Goal: Task Accomplishment & Management: Manage account settings

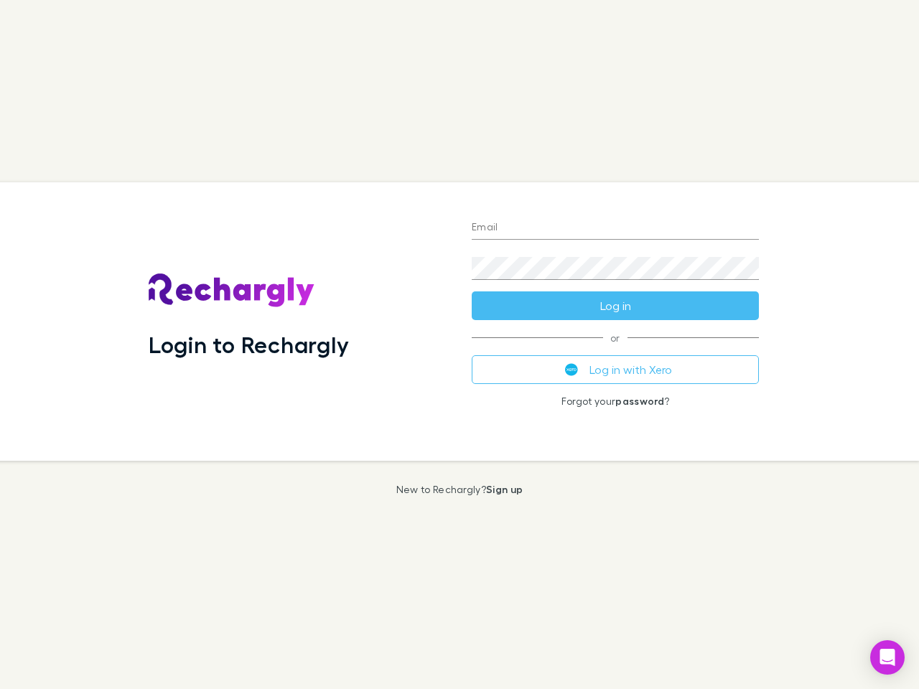
click at [459, 344] on div "Login to Rechargly" at bounding box center [298, 321] width 323 height 278
click at [615, 228] on input "Email" at bounding box center [615, 228] width 287 height 23
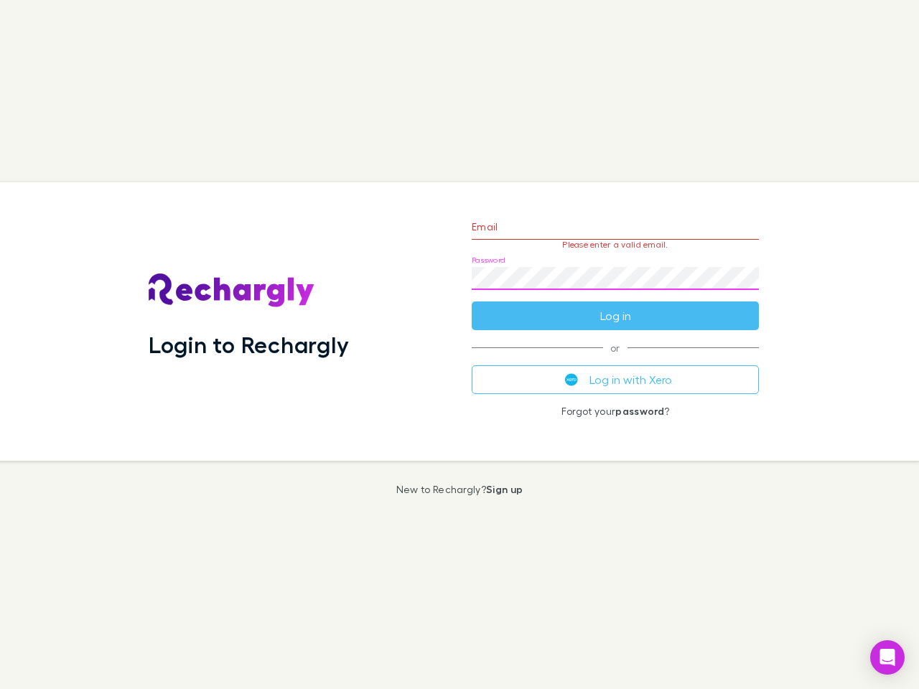
click at [615, 306] on form "Email Please enter a valid email. Password Log in" at bounding box center [615, 267] width 287 height 125
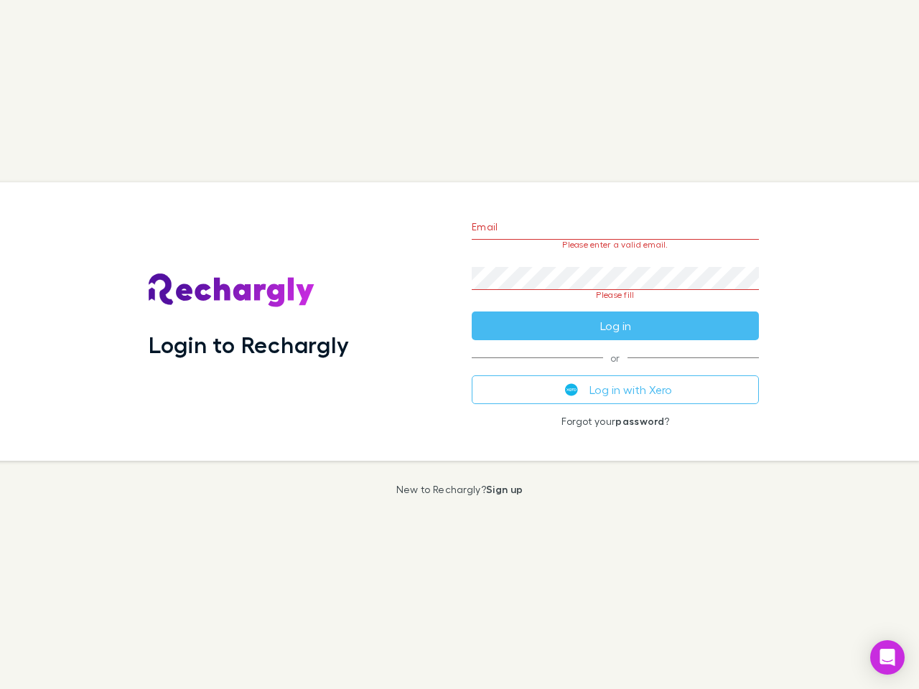
click at [615, 370] on div "Email Please enter a valid email. Password Please fill Log in or Log in with Xe…" at bounding box center [615, 321] width 310 height 278
click at [887, 657] on icon "Open Intercom Messenger" at bounding box center [887, 657] width 15 height 17
